Goal: Task Accomplishment & Management: Complete application form

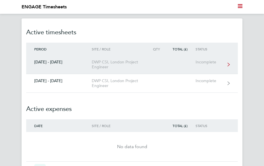
click at [108, 64] on div "DWP CSI, London Project Engineer" at bounding box center [119, 65] width 55 height 10
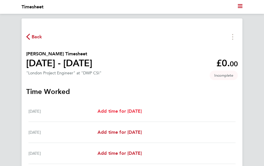
click at [142, 111] on span "Add time for [DATE]" at bounding box center [120, 110] width 44 height 5
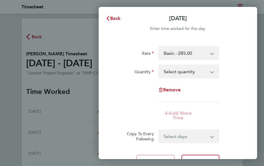
click at [186, 53] on select "Basic - 285.00 Night - 365.00 Weekend - 340.00 HourlyWE - 42.50 Weekend Hourly …" at bounding box center [185, 53] width 53 height 13
click at [190, 75] on select "Select quantity 0.5 1" at bounding box center [185, 71] width 53 height 13
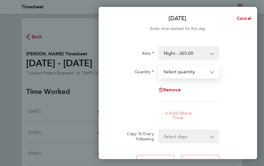
select select "1"
click at [159, 65] on select "Select quantity 0.5 1" at bounding box center [185, 71] width 53 height 13
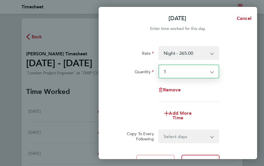
click at [216, 114] on div "Add More Time" at bounding box center [178, 115] width 131 height 18
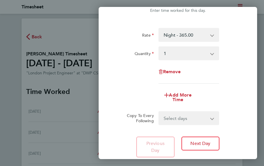
scroll to position [23, 0]
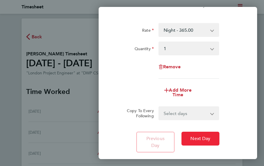
click at [204, 138] on span "Next Day" at bounding box center [201, 139] width 20 height 6
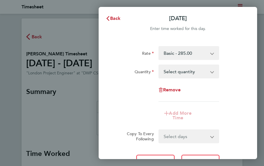
click at [209, 55] on select "Basic - 285.00 Night - 365.00 Weekend - 340.00 HourlyWE - 42.50 Night Hourly Ra…" at bounding box center [185, 53] width 53 height 13
click at [230, 43] on div "Rate Basic - 285.00 Night - 365.00 Weekend - 340.00 HourlyWE - 42.50 Night Hour…" at bounding box center [178, 110] width 159 height 143
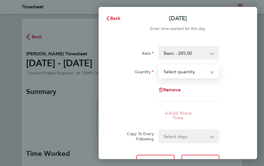
click at [208, 69] on select "Select quantity 0.5 1" at bounding box center [185, 71] width 53 height 13
select select "1"
click at [159, 65] on select "Select quantity 0.5 1" at bounding box center [185, 71] width 53 height 13
click at [179, 115] on span "Add More Time" at bounding box center [180, 115] width 22 height 10
select select "null"
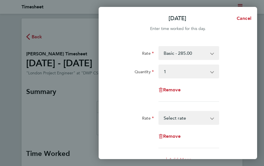
click at [197, 118] on select "HourlyWE - 42.50 Night Hourly Rate - 46.63 Basic Hourly Rate - 35.63 Weekend Ho…" at bounding box center [185, 117] width 53 height 13
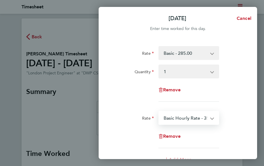
select select "30"
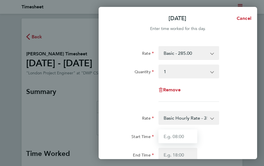
click at [182, 138] on input "Start Time" at bounding box center [178, 136] width 39 height 14
type input "17:00"
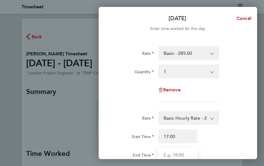
click at [179, 154] on input "End Time" at bounding box center [178, 155] width 39 height 14
type input "18:00"
click at [222, 143] on div "Start Time 17:00 End Time 18:00" at bounding box center [178, 145] width 131 height 32
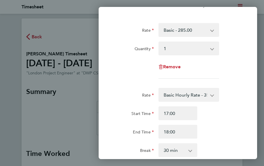
scroll to position [35, 0]
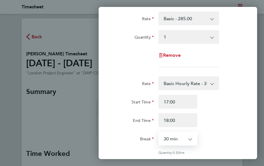
click at [188, 137] on select "0 min 15 min 30 min 45 min" at bounding box center [174, 138] width 31 height 13
select select "0"
click at [159, 132] on select "0 min 15 min 30 min 45 min" at bounding box center [174, 138] width 31 height 13
click at [241, 131] on div "Rate Basic - 285.00 Night - 365.00 Weekend - 340.00 HourlyWE - 42.50 Night Hour…" at bounding box center [178, 132] width 159 height 254
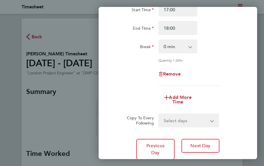
scroll to position [138, 0]
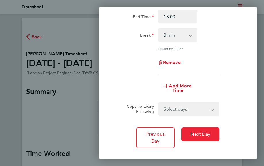
click at [206, 134] on span "Next Day" at bounding box center [201, 134] width 20 height 6
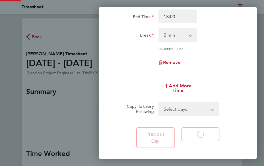
scroll to position [67, 0]
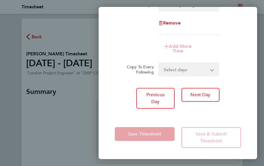
click at [233, 60] on form "Rate Basic - 285.00 Night - 365.00 Weekend - 340.00 HourlyWE - 42.50 Night Hour…" at bounding box center [178, 27] width 126 height 97
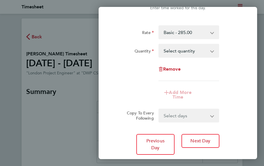
scroll to position [9, 0]
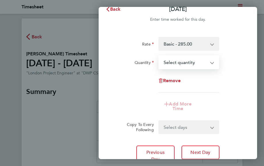
click at [210, 60] on select "Select quantity 0.5 1" at bounding box center [185, 62] width 53 height 13
select select "1"
click at [159, 56] on select "Select quantity 0.5 1" at bounding box center [185, 62] width 53 height 13
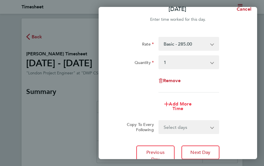
click at [180, 107] on span "Add More Time" at bounding box center [180, 106] width 22 height 10
select select "null"
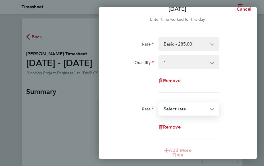
click at [191, 108] on select "HourlyWE - 42.50 Night Hourly Rate - 46.63 Basic Hourly Rate - 35.63 Weekend Ho…" at bounding box center [185, 108] width 53 height 13
select select "30"
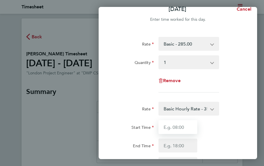
click at [175, 127] on input "Start Time" at bounding box center [178, 127] width 39 height 14
type input "17:00"
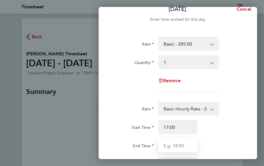
click at [177, 146] on input "End Time" at bounding box center [178, 145] width 39 height 14
click at [187, 146] on input "End Time" at bounding box center [178, 145] width 39 height 14
type input "18:00"
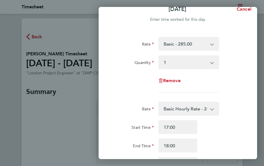
click at [212, 146] on div "End Time 18:00" at bounding box center [178, 145] width 131 height 14
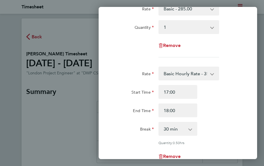
scroll to position [55, 0]
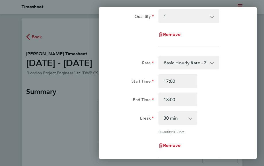
click at [190, 119] on select "0 min 15 min 30 min 45 min" at bounding box center [174, 117] width 31 height 13
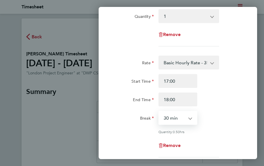
select select "0"
click at [159, 111] on select "0 min 15 min 30 min 45 min" at bounding box center [174, 117] width 31 height 13
click at [217, 135] on div "Rate Basic Hourly Rate - 35.63 HourlyWE - 42.50 Night Hourly Rate - 46.63 Weeke…" at bounding box center [178, 107] width 126 height 102
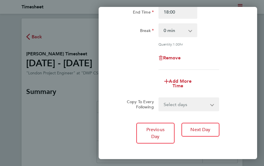
scroll to position [147, 0]
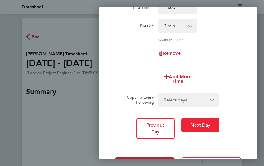
click at [205, 125] on span "Next Day" at bounding box center [201, 125] width 20 height 6
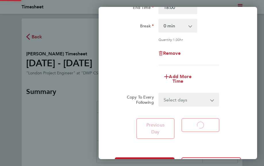
scroll to position [67, 0]
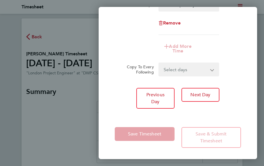
click at [220, 39] on app-timesheet-line-form-group "Rate Basic - 285.00 Night - 365.00 Weekend - 340.00 HourlyWE - 42.50 Night Hour…" at bounding box center [178, 18] width 126 height 79
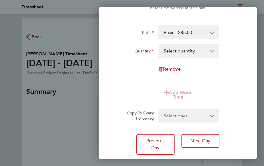
scroll to position [9, 0]
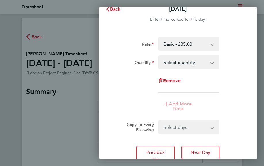
click at [212, 62] on select "Select quantity 0.5 1" at bounding box center [185, 62] width 53 height 13
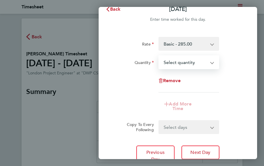
select select "1"
click at [159, 56] on select "Select quantity 0.5 1" at bounding box center [185, 62] width 53 height 13
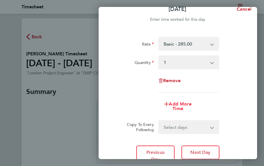
click at [184, 105] on span "Add More Time" at bounding box center [180, 106] width 22 height 10
select select "null"
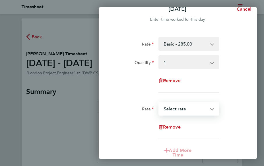
click at [193, 110] on select "HourlyWE - 42.50 Night Hourly Rate - 46.63 Basic Hourly Rate - 35.63 Weekend Ho…" at bounding box center [185, 108] width 53 height 13
select select "30"
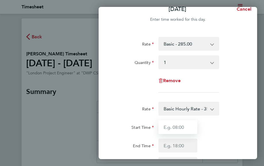
click at [182, 127] on input "Start Time" at bounding box center [178, 127] width 39 height 14
type input "17:00"
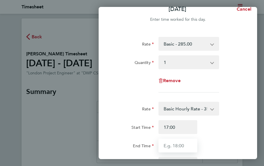
click at [180, 144] on input "End Time" at bounding box center [178, 145] width 39 height 14
type input "19:00"
click at [212, 146] on div "End Time 19:00" at bounding box center [178, 145] width 131 height 14
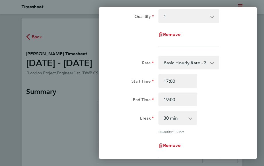
scroll to position [67, 0]
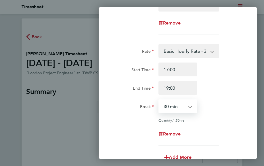
click at [182, 106] on select "0 min 15 min 30 min 45 min 60 min 75 min 90 min" at bounding box center [174, 106] width 31 height 13
select select "0"
click at [159, 100] on select "0 min 15 min 30 min 45 min 60 min 75 min 90 min" at bounding box center [174, 106] width 31 height 13
click at [212, 121] on div "Quantity: 2.00 hrs" at bounding box center [189, 120] width 61 height 5
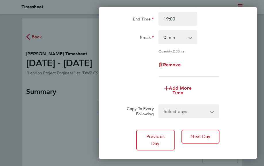
scroll to position [147, 0]
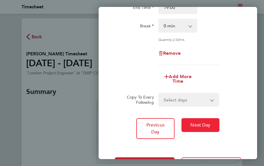
click at [205, 122] on span "Next Day" at bounding box center [201, 125] width 20 height 6
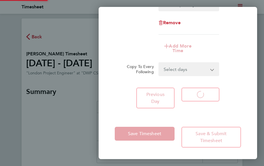
scroll to position [67, 0]
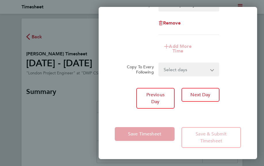
click at [238, 39] on app-timesheet-line-form-group "Rate Basic - 285.00 Night - 365.00 Weekend - 340.00 HourlyWE - 42.50 Night Hour…" at bounding box center [178, 18] width 126 height 79
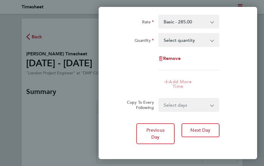
scroll to position [0, 0]
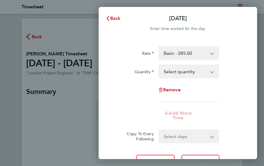
click at [212, 72] on select "Select quantity 0.5 1" at bounding box center [185, 71] width 53 height 13
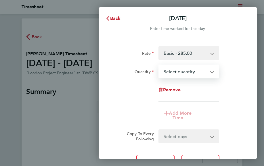
select select "1"
click at [159, 65] on select "Select quantity 0.5 1" at bounding box center [185, 71] width 53 height 13
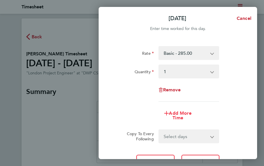
click at [186, 114] on span "Add More Time" at bounding box center [180, 115] width 22 height 10
select select "null"
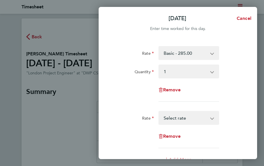
click at [186, 117] on select "HourlyWE - 42.50 Night Hourly Rate - 46.63 Basic Hourly Rate - 35.63 Weekend Ho…" at bounding box center [185, 117] width 53 height 13
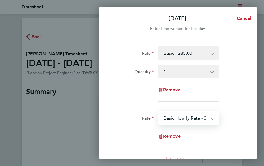
select select "30"
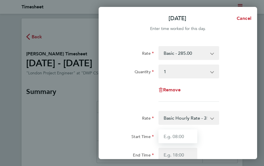
click at [177, 138] on input "Start Time" at bounding box center [178, 136] width 39 height 14
type input "16:00"
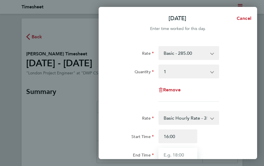
click at [178, 152] on input "End Time" at bounding box center [178, 155] width 39 height 14
type input "20:00"
click at [219, 144] on div "Start Time 16:00 End Time 20:00" at bounding box center [178, 145] width 131 height 32
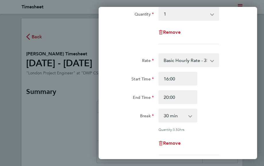
scroll to position [69, 0]
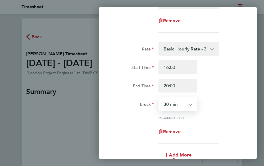
click at [189, 106] on select "0 min 15 min 30 min 45 min 60 min 75 min 90 min" at bounding box center [174, 104] width 31 height 13
select select "0"
click at [159, 98] on select "0 min 15 min 30 min 45 min 60 min 75 min 90 min" at bounding box center [174, 104] width 31 height 13
click at [218, 127] on div "Remove" at bounding box center [178, 132] width 131 height 14
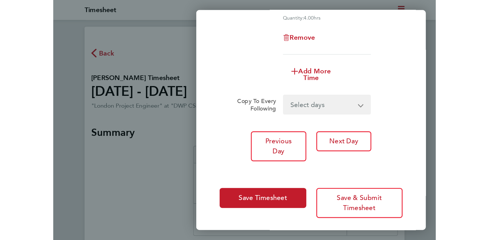
scroll to position [177, 0]
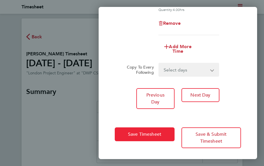
click at [143, 133] on span "Save Timesheet" at bounding box center [144, 134] width 33 height 6
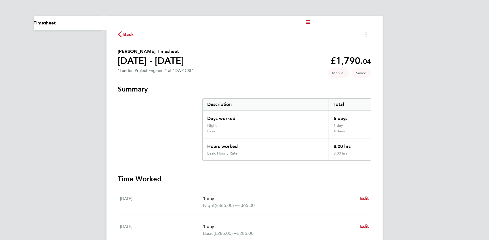
click at [264, 165] on h3 "Time Worked" at bounding box center [244, 178] width 253 height 9
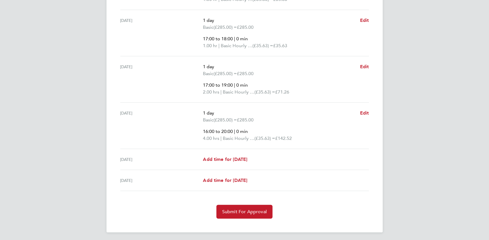
scroll to position [253, 0]
click at [245, 165] on span "Submit For Approval" at bounding box center [244, 211] width 45 height 6
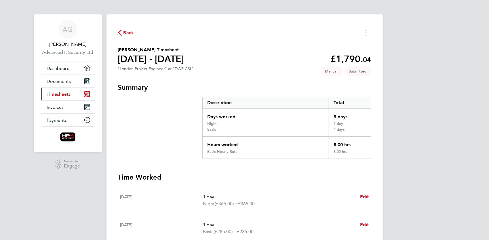
scroll to position [0, 0]
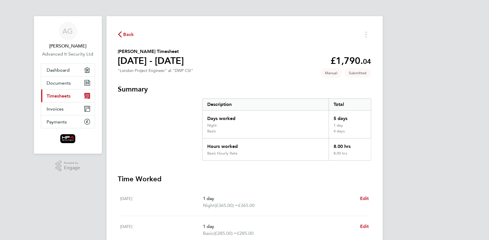
click at [66, 96] on span "Timesheets" at bounding box center [59, 95] width 24 height 5
